Goal: Task Accomplishment & Management: Manage account settings

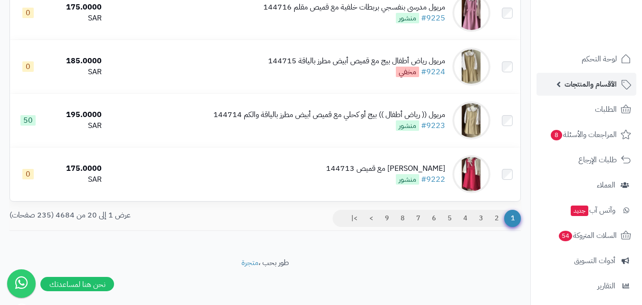
scroll to position [1004, 0]
click at [496, 219] on link "2" at bounding box center [497, 218] width 16 height 17
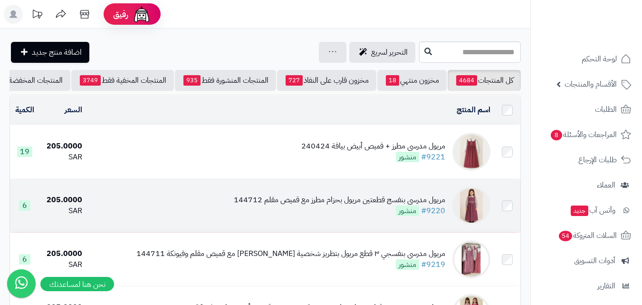
click at [475, 204] on img at bounding box center [471, 205] width 38 height 38
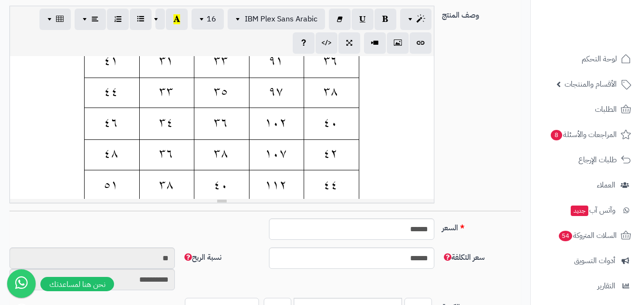
scroll to position [285, 0]
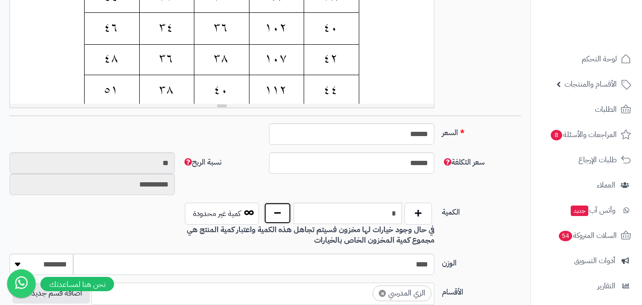
click at [275, 213] on button "button" at bounding box center [278, 213] width 28 height 22
type input "*"
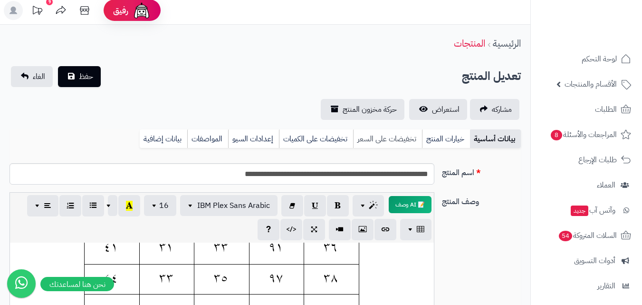
scroll to position [0, 0]
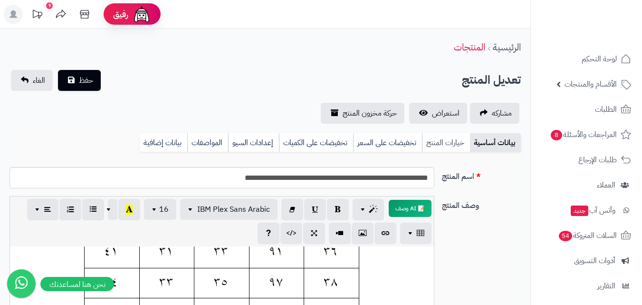
click at [437, 141] on link "خيارات المنتج" at bounding box center [446, 142] width 48 height 19
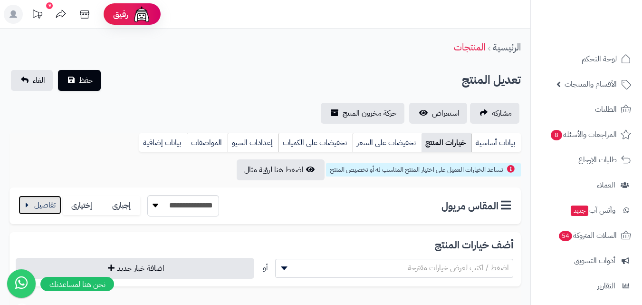
click at [39, 207] on button "button" at bounding box center [40, 204] width 43 height 19
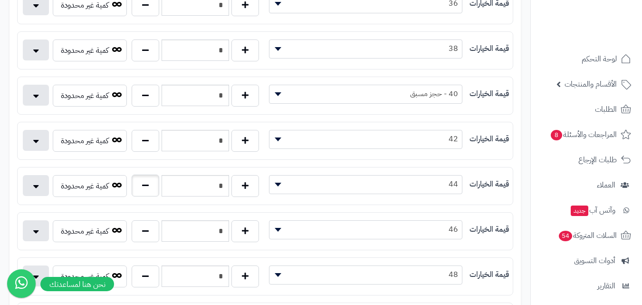
scroll to position [285, 0]
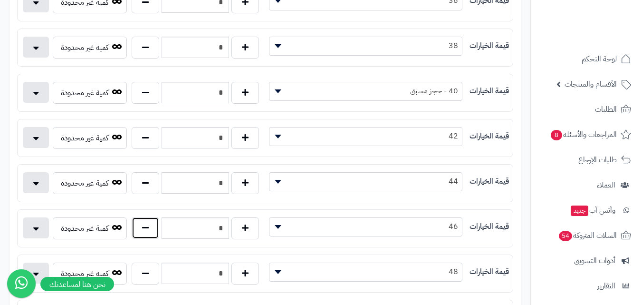
click at [140, 228] on button "button" at bounding box center [146, 228] width 28 height 22
type input "*"
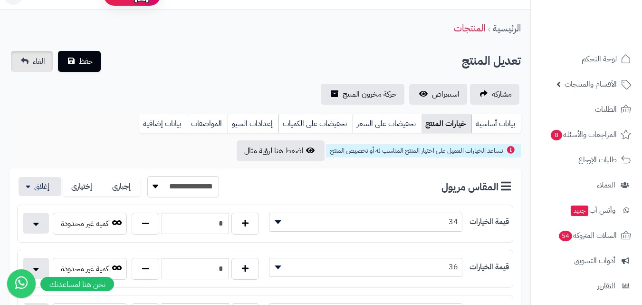
scroll to position [0, 0]
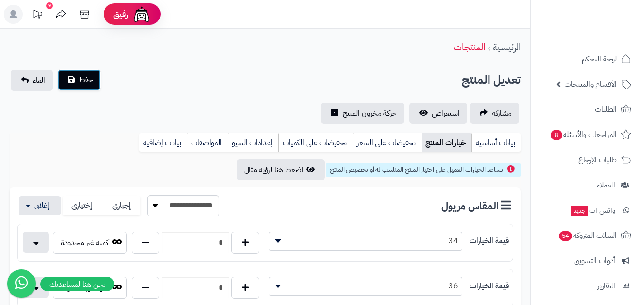
click at [79, 80] on span "حفظ" at bounding box center [86, 79] width 14 height 11
